Goal: Transaction & Acquisition: Purchase product/service

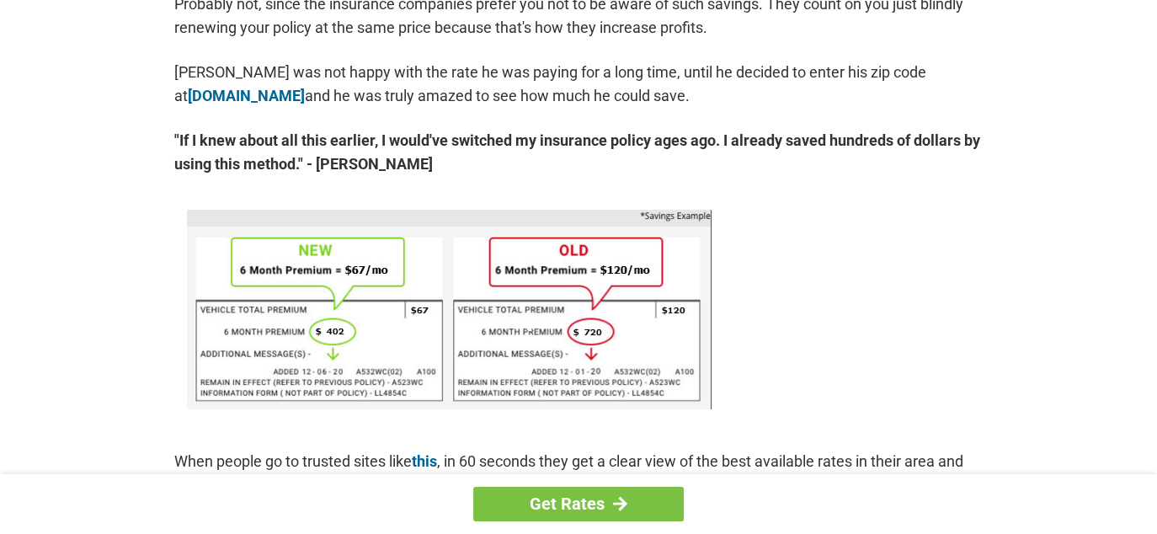
scroll to position [1011, 0]
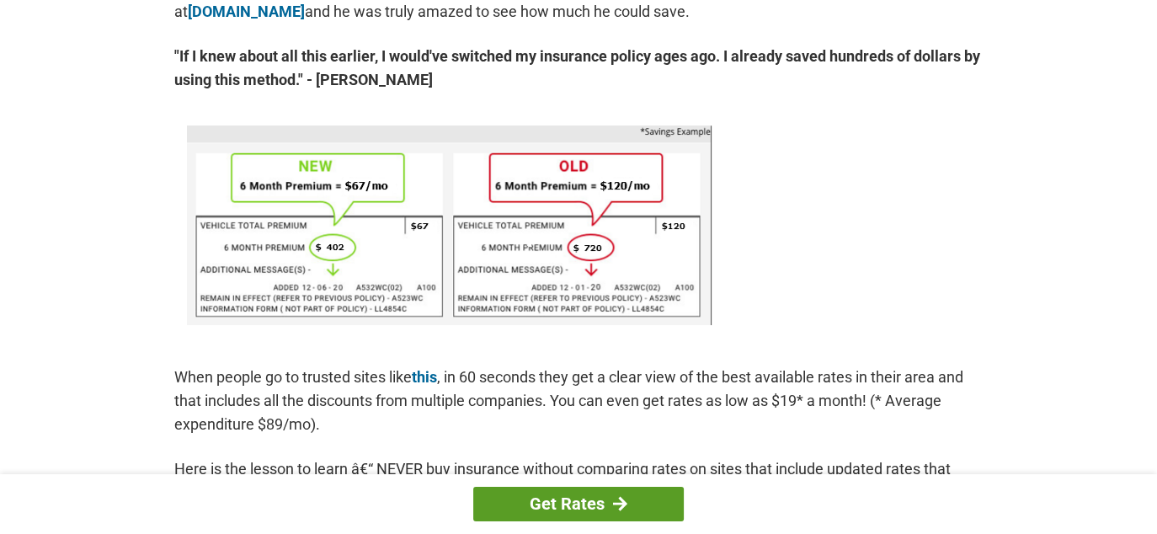
click at [567, 502] on link "Get Rates" at bounding box center [578, 504] width 211 height 35
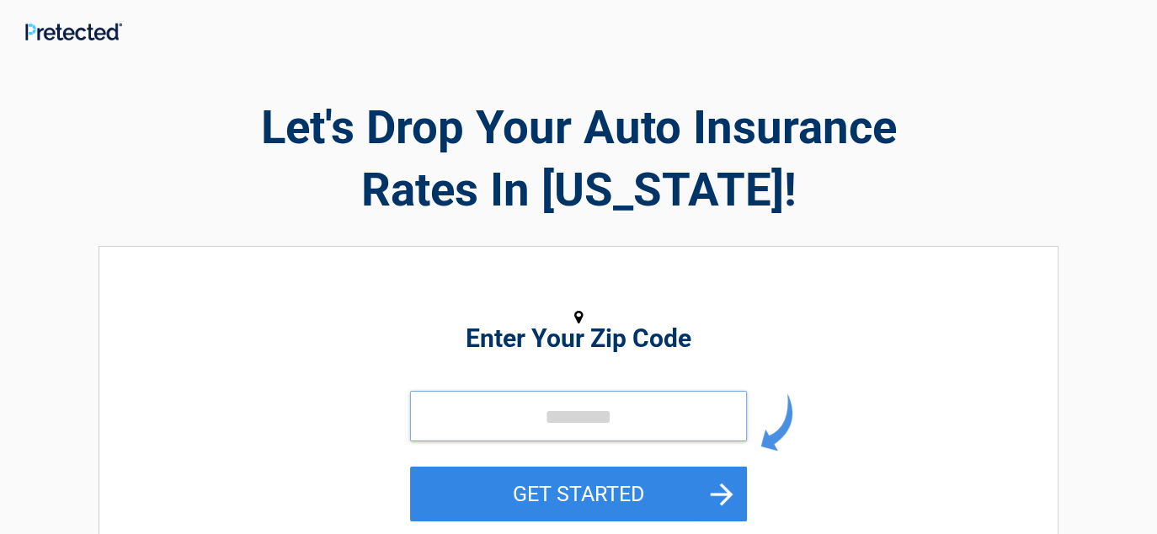
click at [436, 419] on input "tel" at bounding box center [578, 416] width 337 height 51
type input "*****"
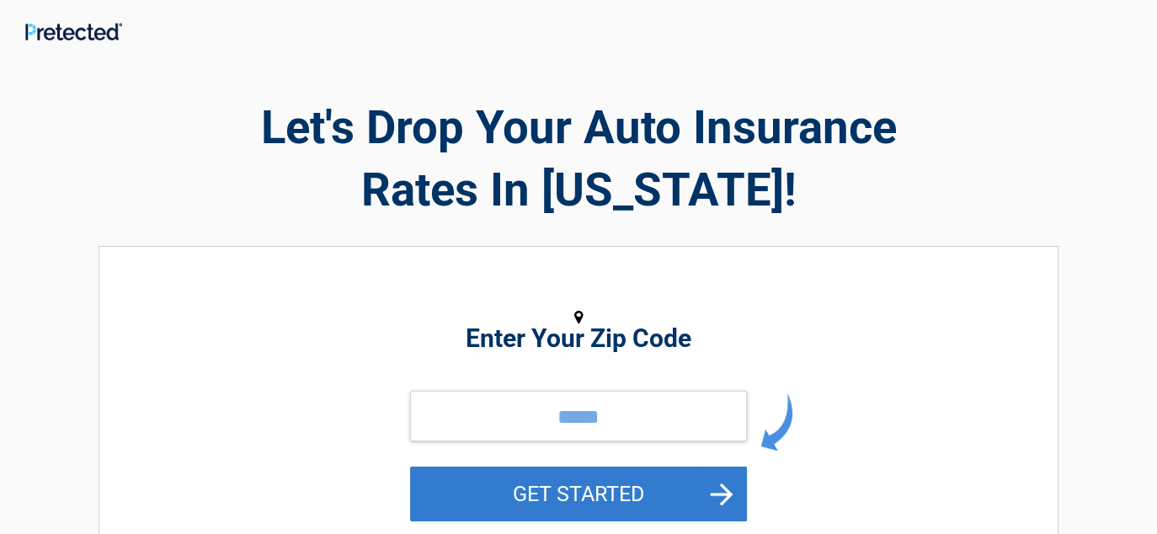
click at [539, 499] on button "GET STARTED" at bounding box center [578, 494] width 337 height 55
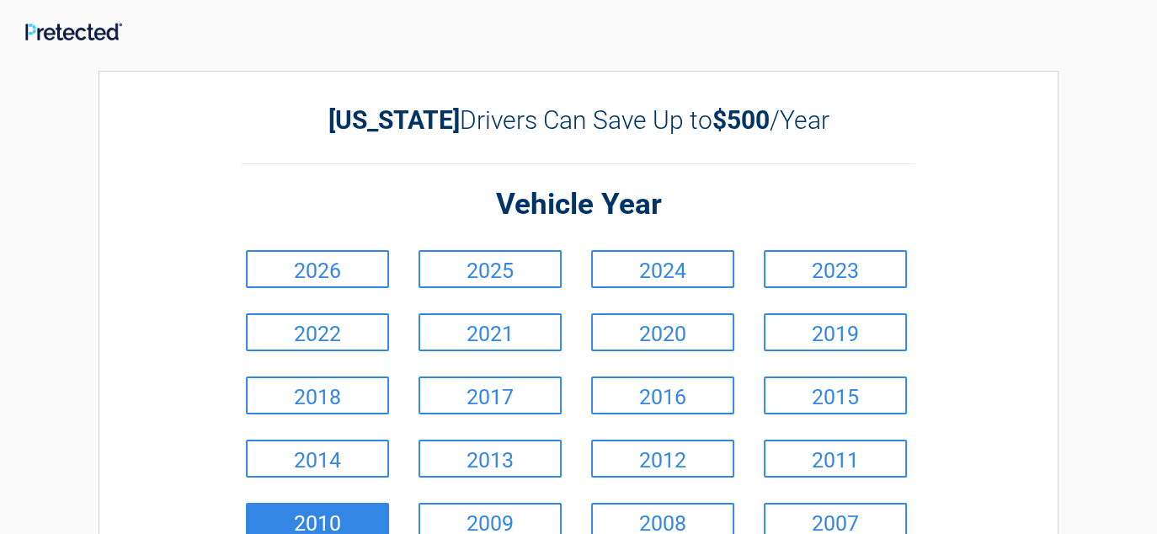
click at [340, 513] on link "2010" at bounding box center [317, 522] width 143 height 38
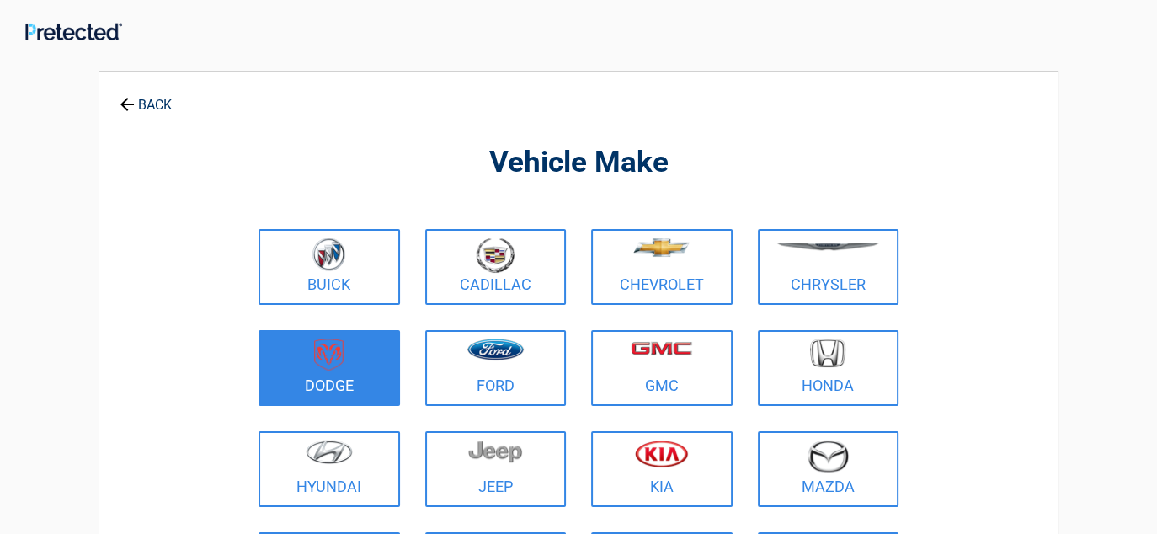
click at [326, 357] on img at bounding box center [328, 355] width 29 height 33
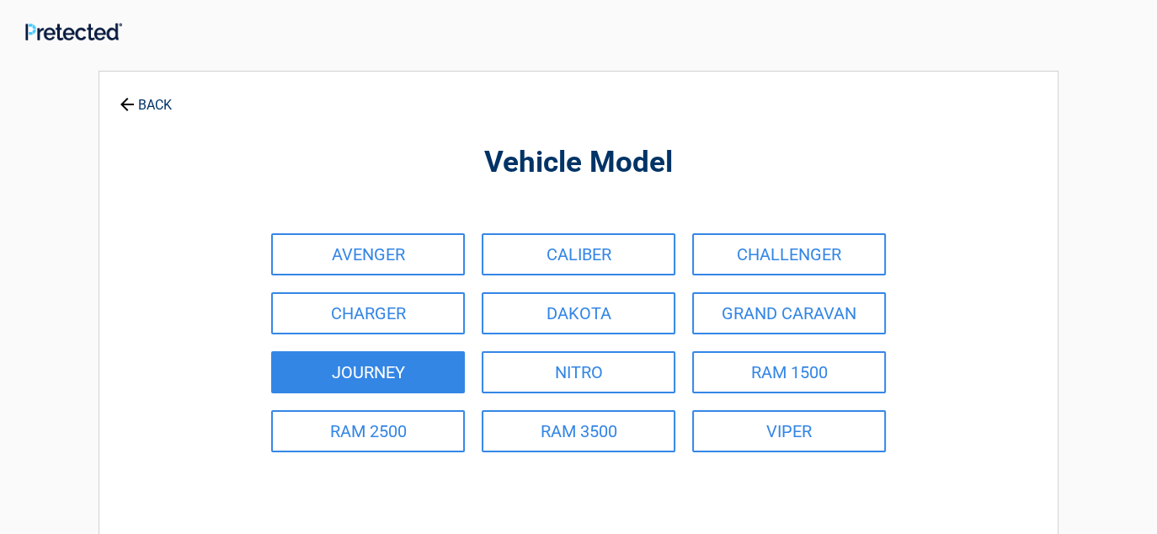
click at [329, 377] on link "JOURNEY" at bounding box center [368, 372] width 194 height 42
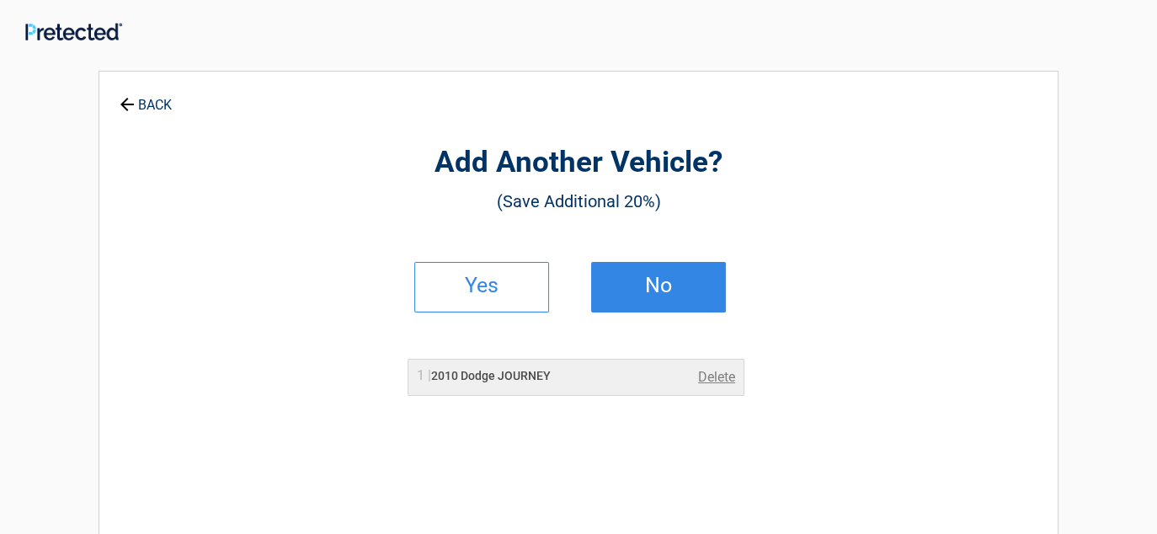
click at [636, 291] on link "No" at bounding box center [658, 287] width 135 height 51
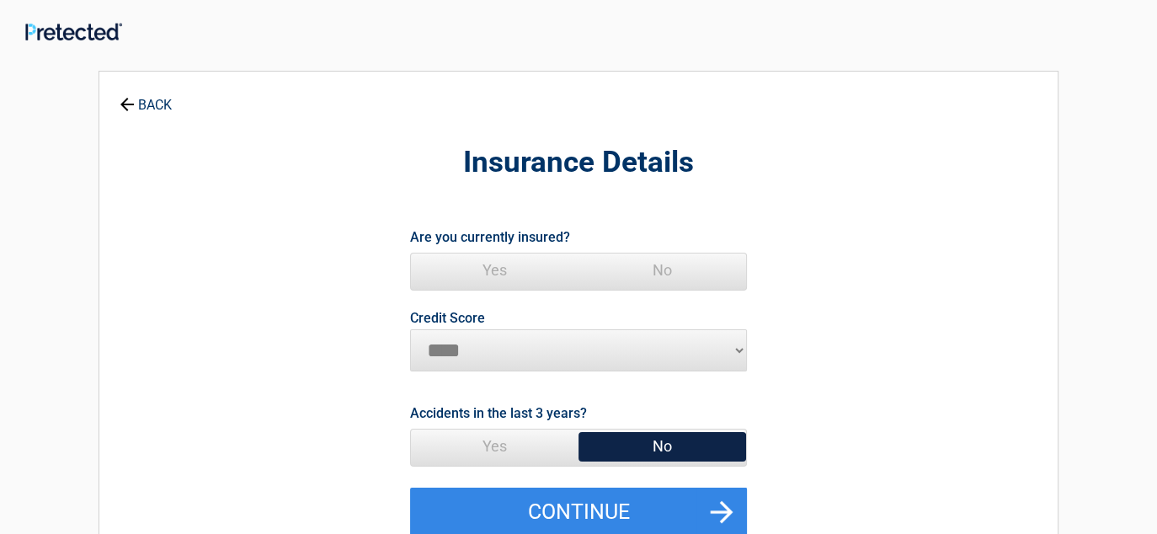
click at [497, 270] on span "Yes" at bounding box center [495, 271] width 168 height 34
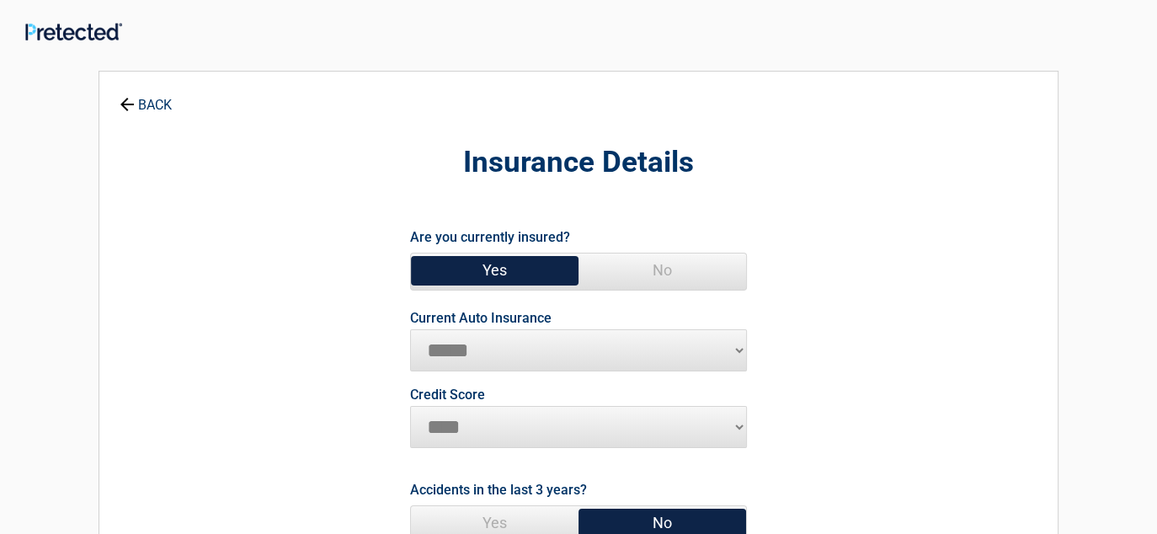
click at [742, 353] on select "**********" at bounding box center [578, 350] width 337 height 42
select select "**********"
click at [410, 329] on select "**********" at bounding box center [578, 350] width 337 height 42
click at [671, 523] on span "No" at bounding box center [663, 523] width 168 height 34
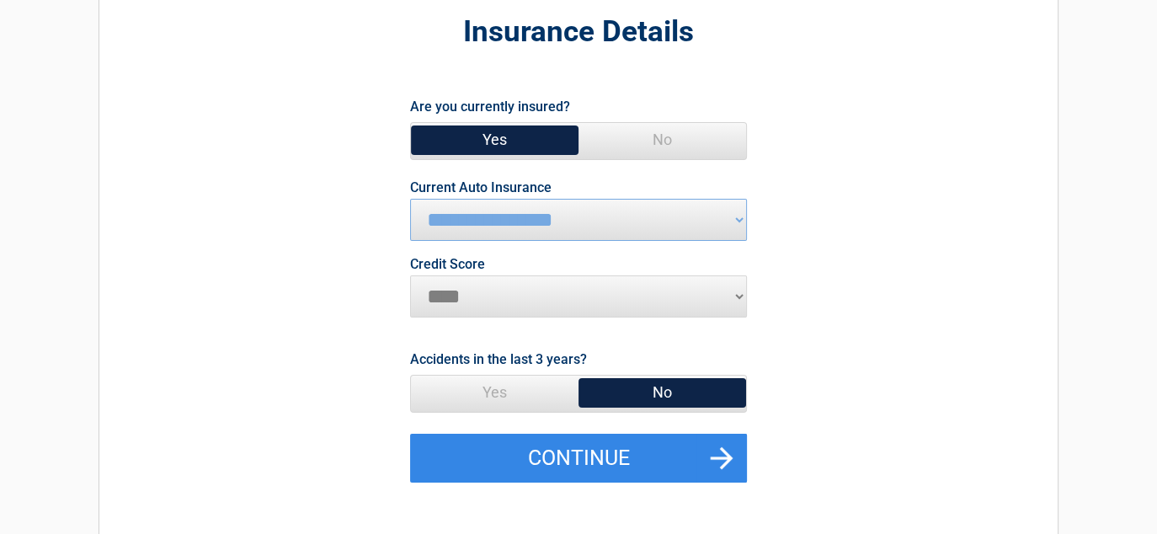
scroll to position [172, 0]
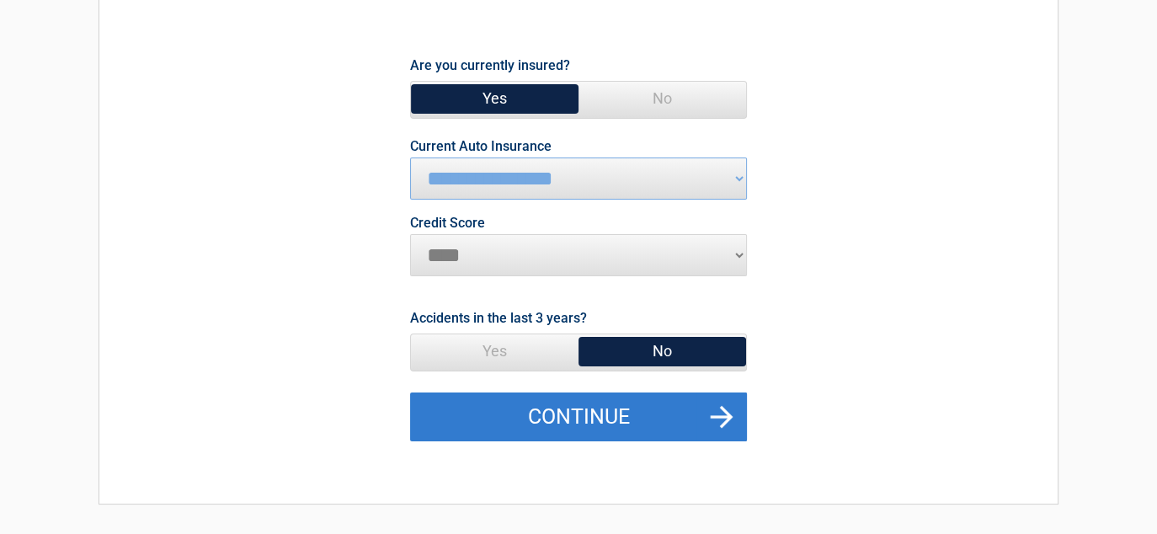
click at [612, 413] on button "Continue" at bounding box center [578, 417] width 337 height 49
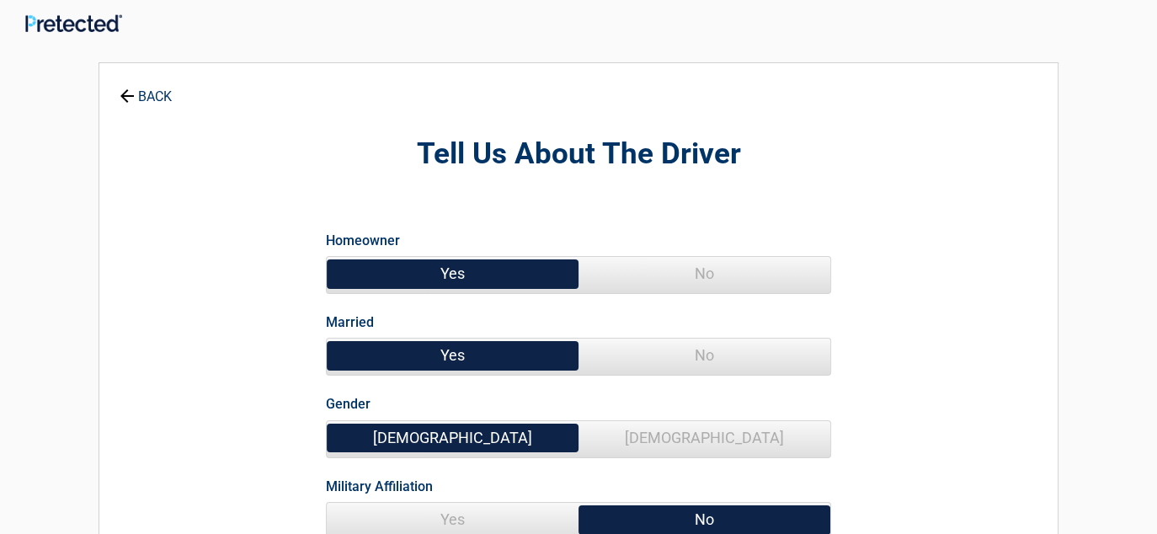
scroll to position [0, 0]
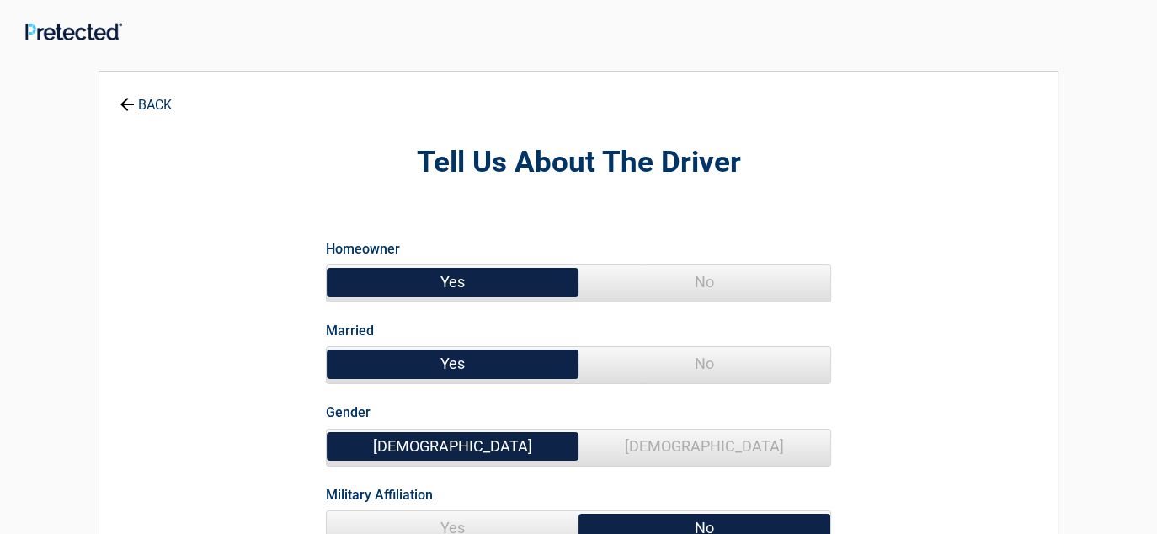
click at [449, 359] on span "Yes" at bounding box center [453, 364] width 252 height 34
click at [447, 361] on span "Yes" at bounding box center [453, 364] width 252 height 34
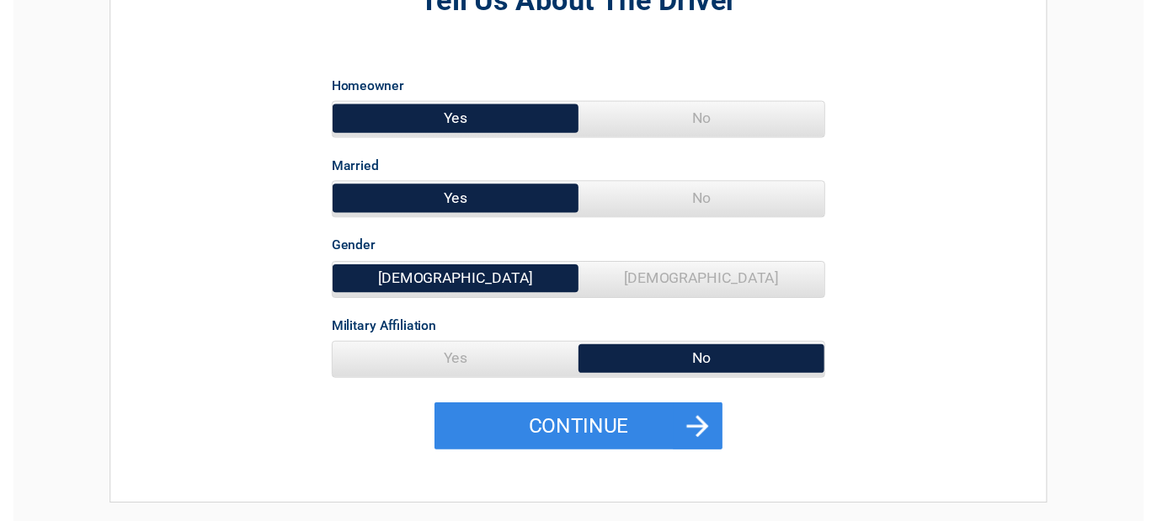
scroll to position [168, 0]
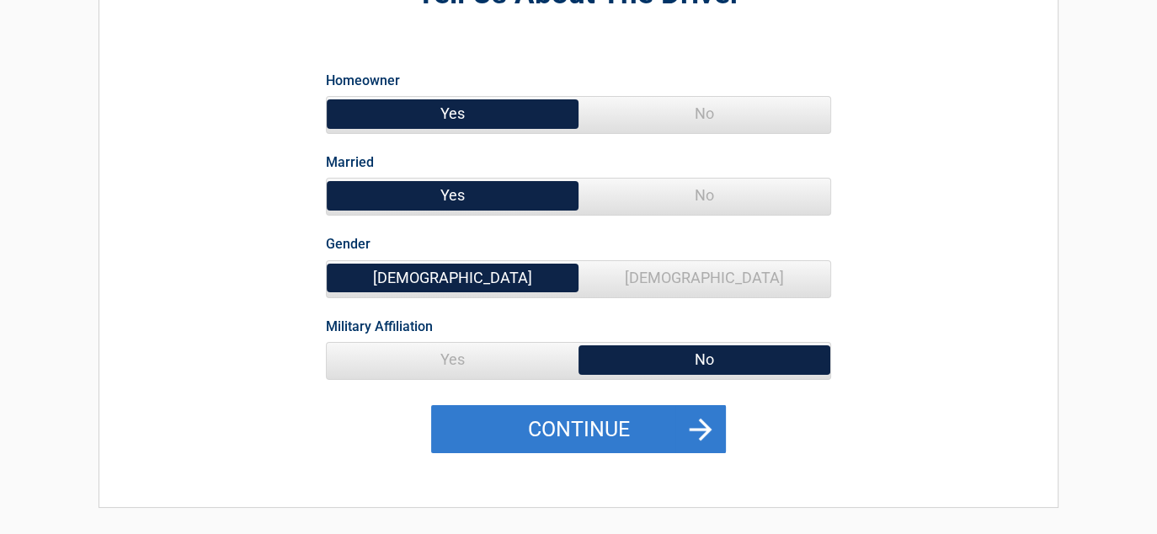
click at [506, 428] on button "Continue" at bounding box center [578, 429] width 295 height 49
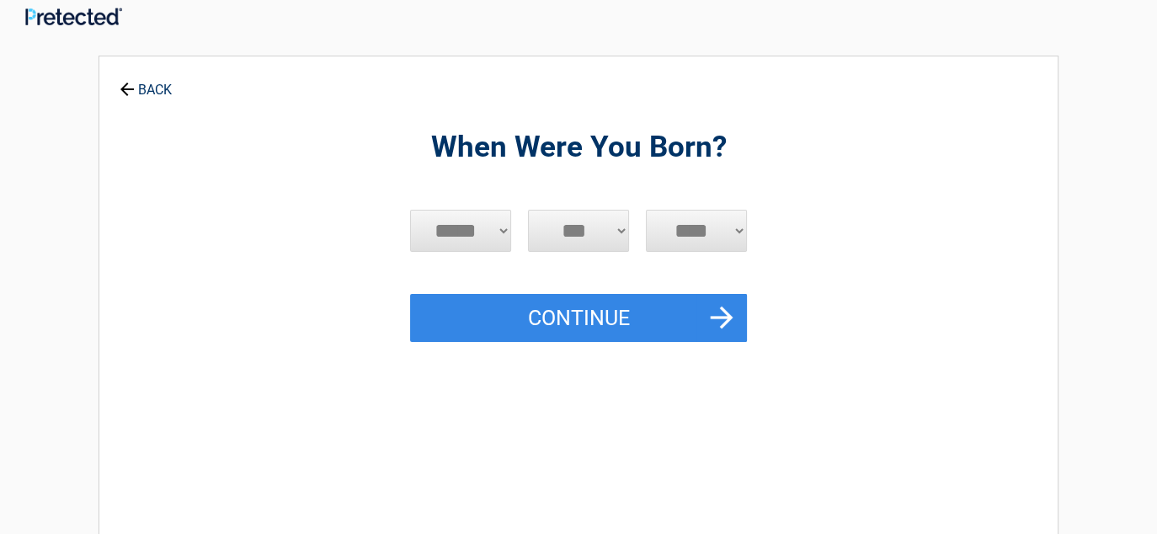
scroll to position [0, 0]
